Goal: Check status: Check status

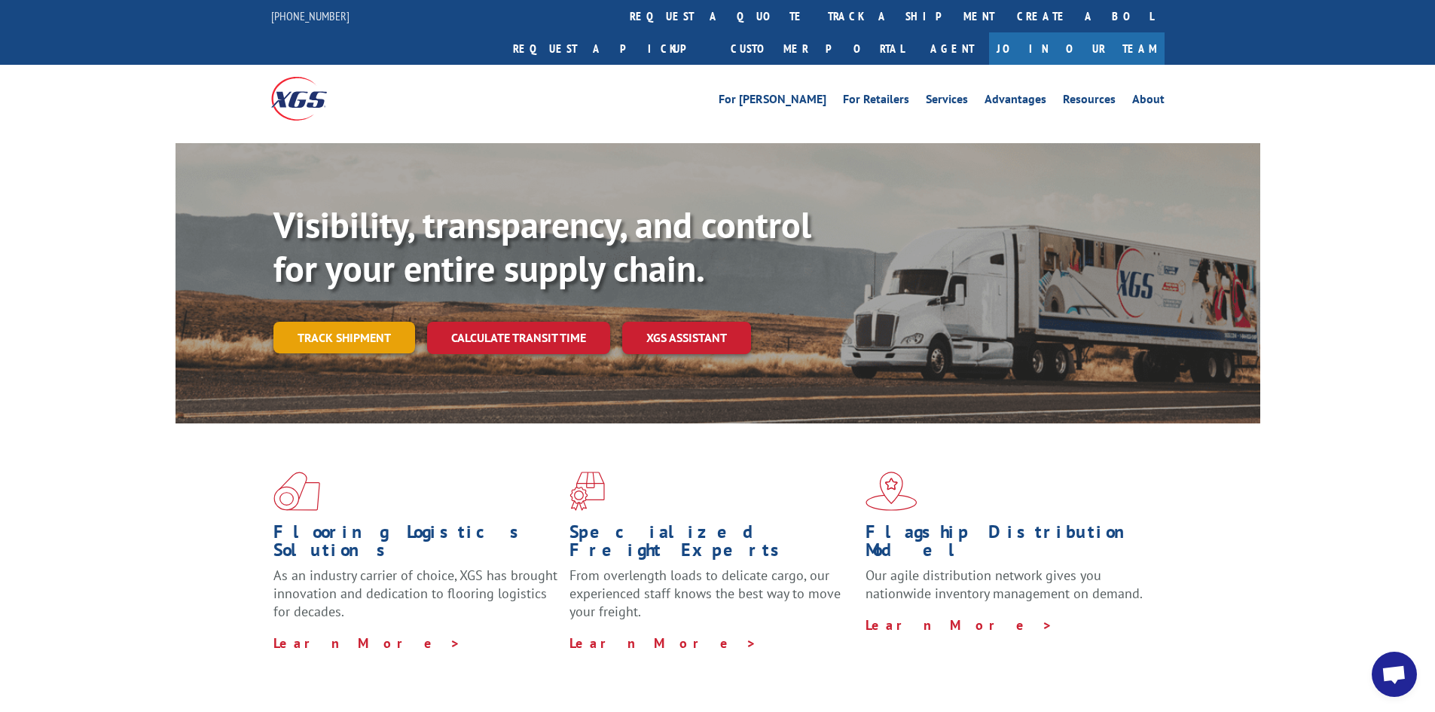
click at [362, 322] on link "Track shipment" at bounding box center [345, 338] width 142 height 32
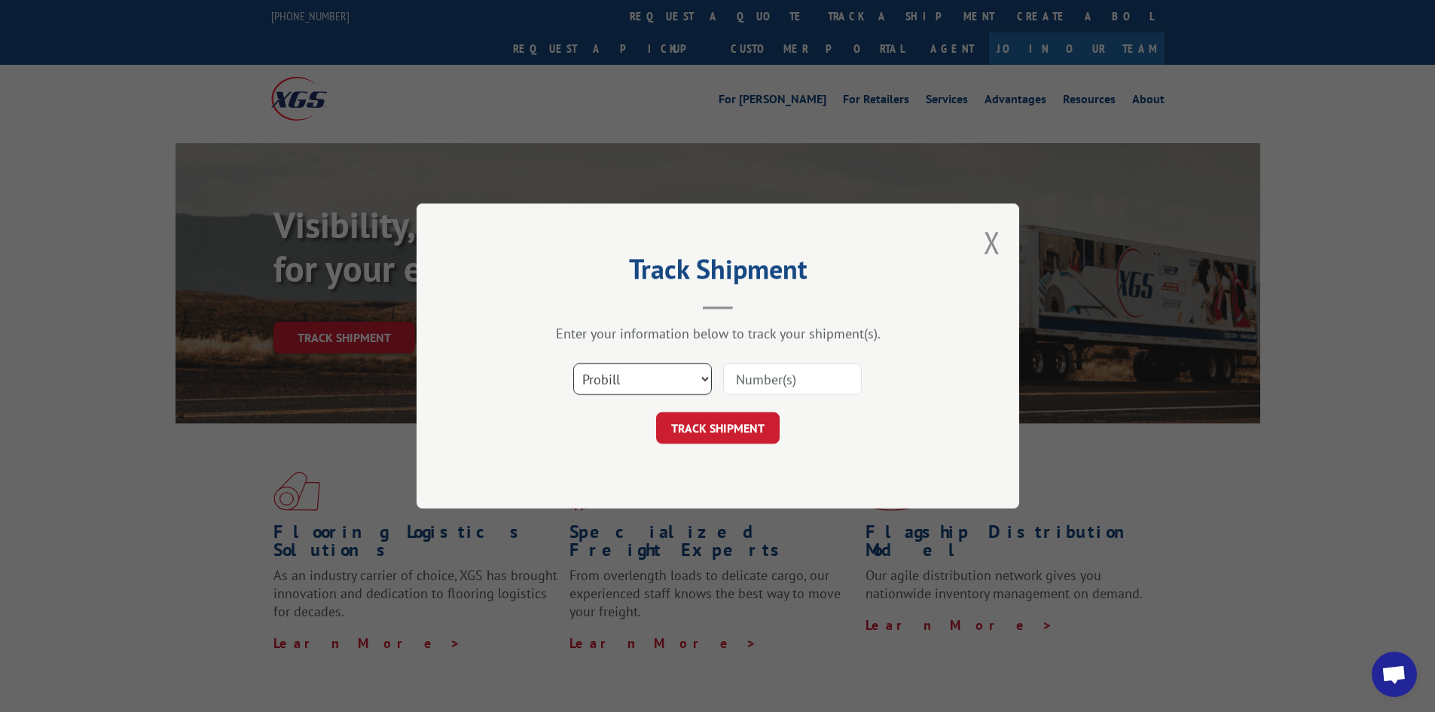
click at [703, 376] on select "Select category... Probill BOL PO" at bounding box center [642, 379] width 139 height 32
select select "bol"
click at [573, 363] on select "Select category... Probill BOL PO" at bounding box center [642, 379] width 139 height 32
click at [744, 380] on input at bounding box center [792, 379] width 139 height 32
paste input "362903"
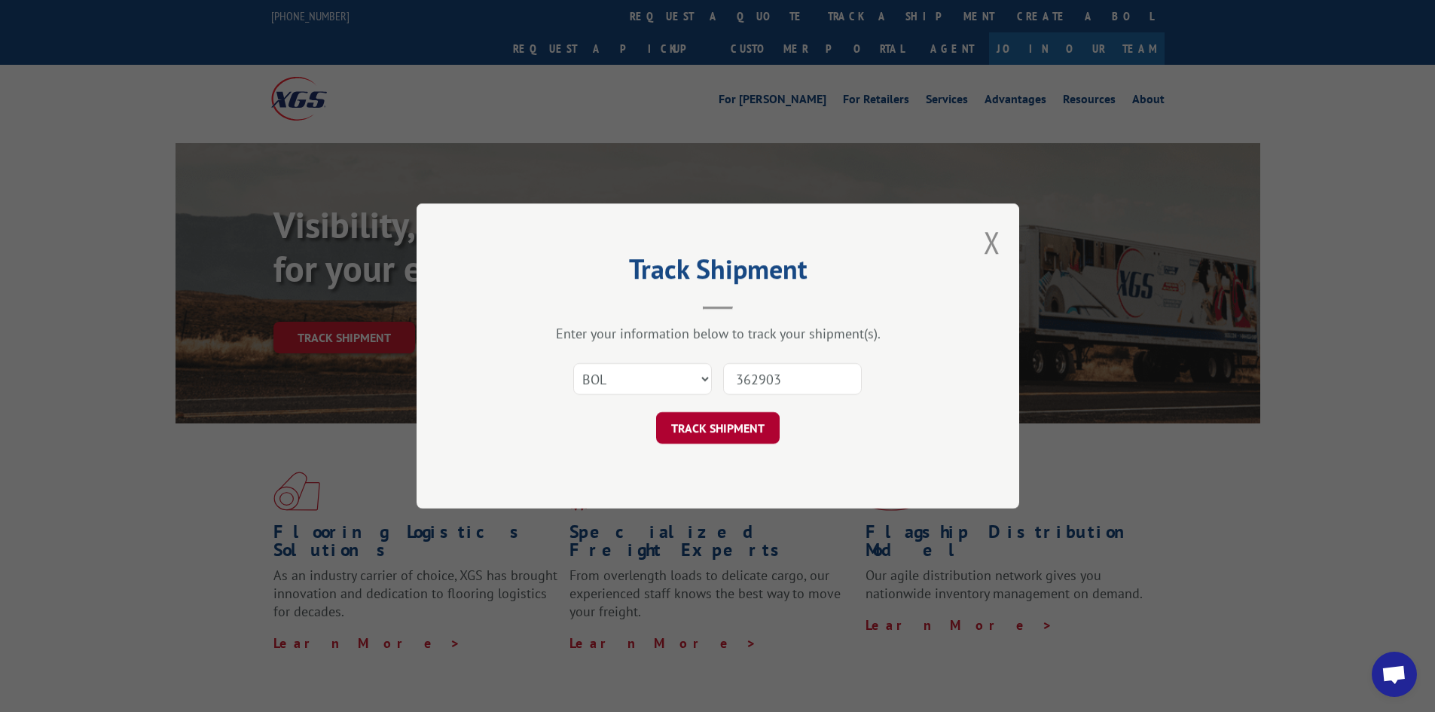
type input "362903"
click at [713, 428] on button "TRACK SHIPMENT" at bounding box center [718, 428] width 124 height 32
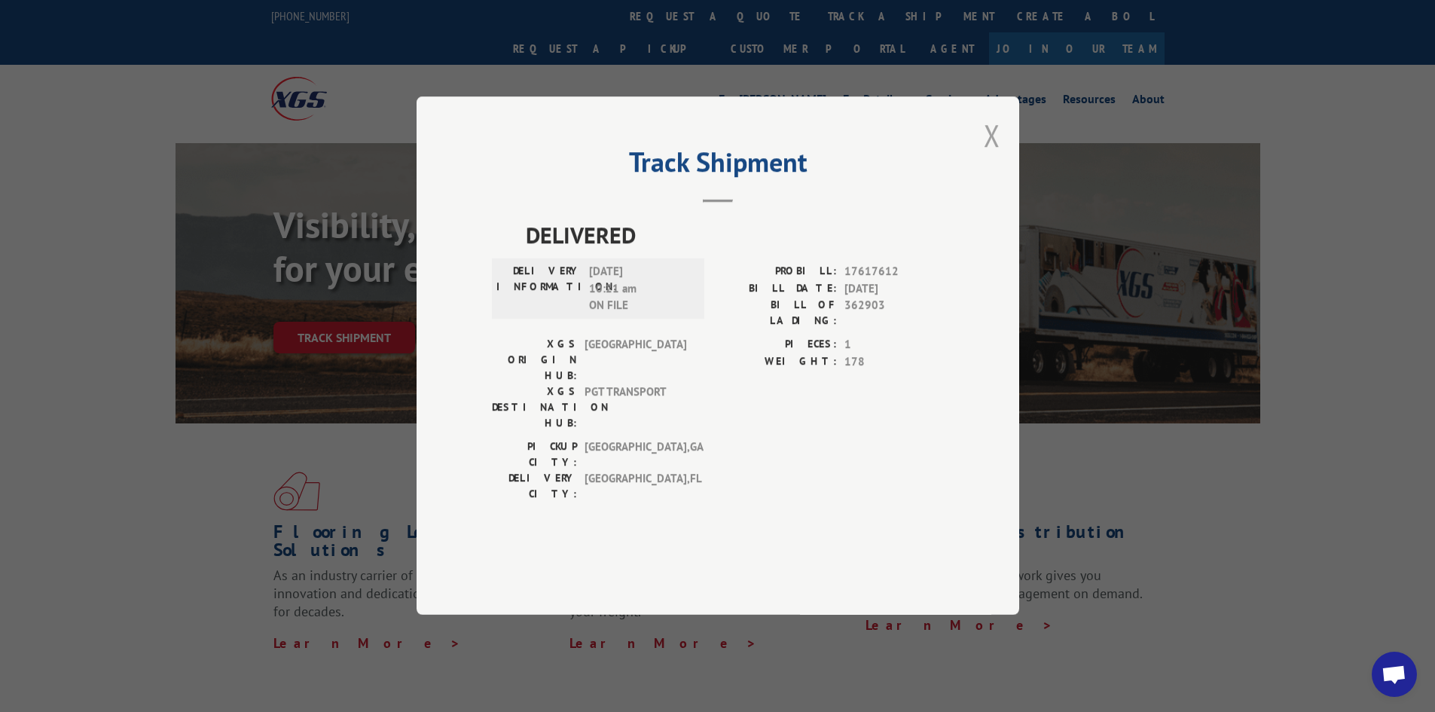
click at [989, 155] on button "Close modal" at bounding box center [992, 135] width 17 height 40
